Goal: Information Seeking & Learning: Understand process/instructions

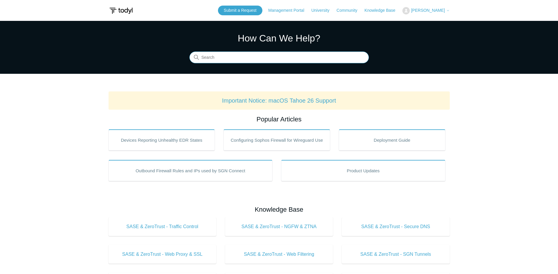
click at [216, 56] on input "Search" at bounding box center [278, 58] width 179 height 12
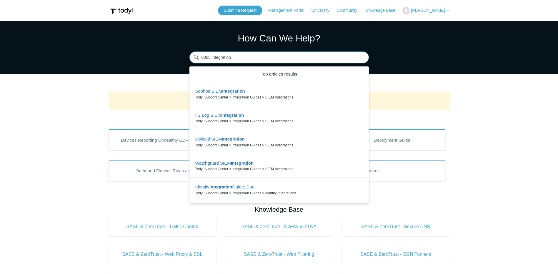
type input "0365 integration"
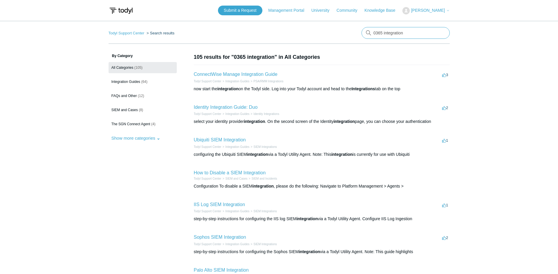
drag, startPoint x: 409, startPoint y: 34, endPoint x: 385, endPoint y: 34, distance: 23.2
click at [385, 34] on input "0365 integration" at bounding box center [405, 33] width 88 height 12
type input "0365"
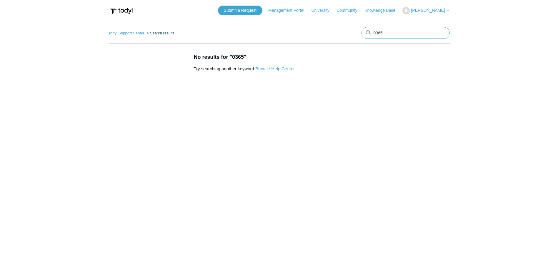
drag, startPoint x: 392, startPoint y: 32, endPoint x: 363, endPoint y: 35, distance: 29.0
click at [363, 35] on input "0365" at bounding box center [405, 33] width 88 height 12
type input "office 365"
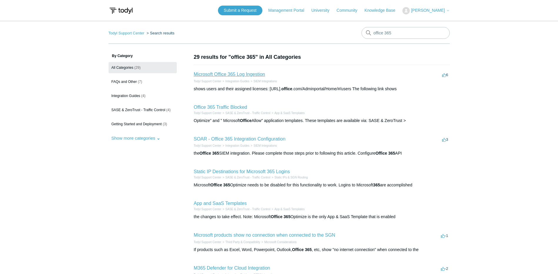
click at [239, 74] on link "Microsoft Office 365 Log Ingestion" at bounding box center [229, 74] width 71 height 5
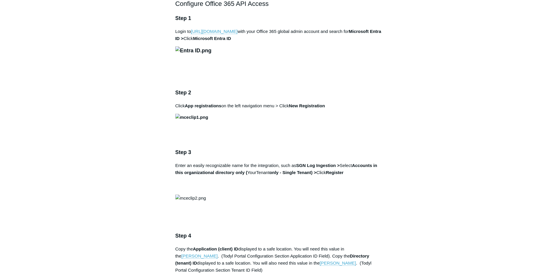
scroll to position [353, 0]
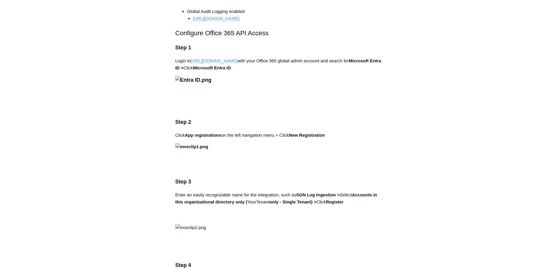
click at [213, 63] on link "[URL][DOMAIN_NAME]" at bounding box center [214, 60] width 46 height 5
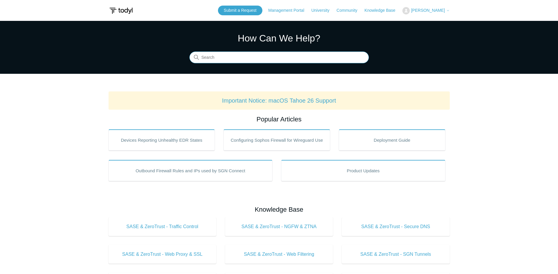
click at [232, 60] on input "Search" at bounding box center [278, 58] width 179 height 12
type input "office 365"
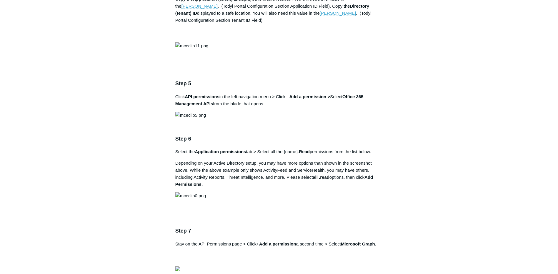
scroll to position [647, 0]
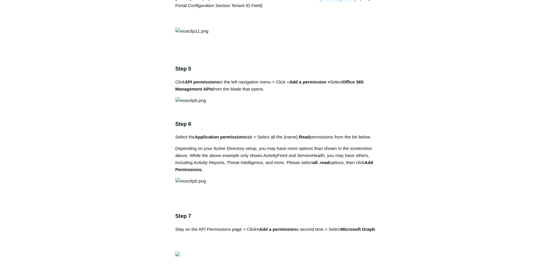
drag, startPoint x: 297, startPoint y: 111, endPoint x: 337, endPoint y: 113, distance: 39.7
copy strong "SGN Log Ingestion"
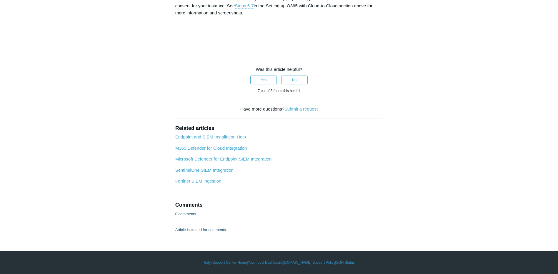
scroll to position [2381, 0]
drag, startPoint x: 270, startPoint y: 83, endPoint x: 286, endPoint y: 85, distance: 16.8
drag, startPoint x: 286, startPoint y: 85, endPoint x: 268, endPoint y: 86, distance: 18.3
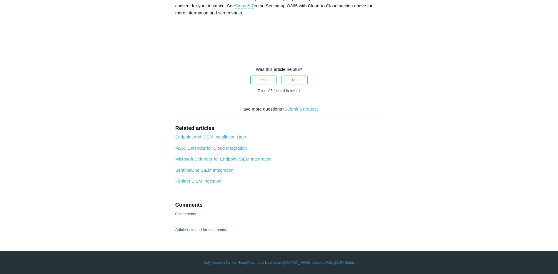
drag, startPoint x: 268, startPoint y: 86, endPoint x: 308, endPoint y: 86, distance: 39.7
copy strong "SGN Log Ingestion"
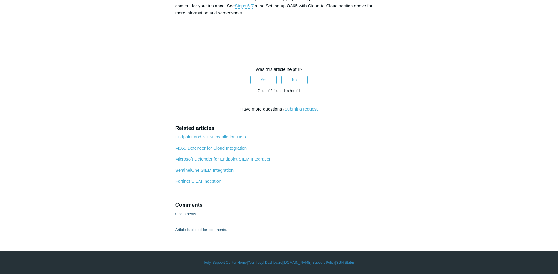
scroll to position [2763, 0]
